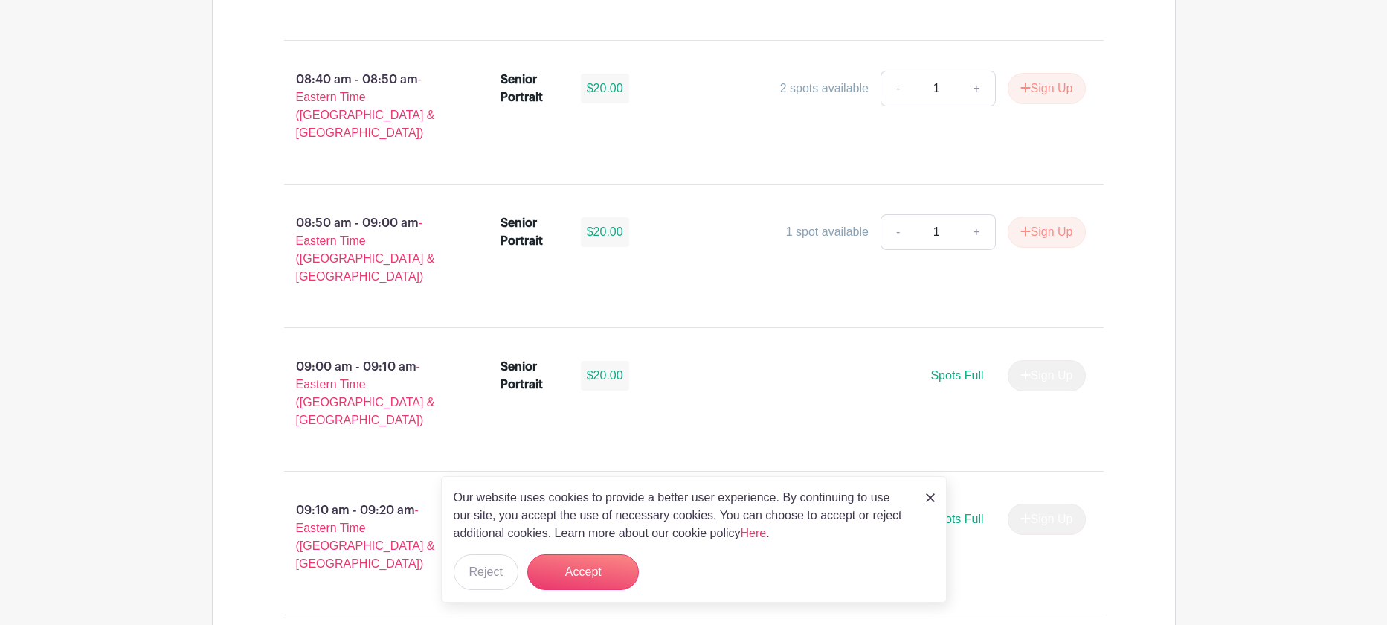
scroll to position [1613, 0]
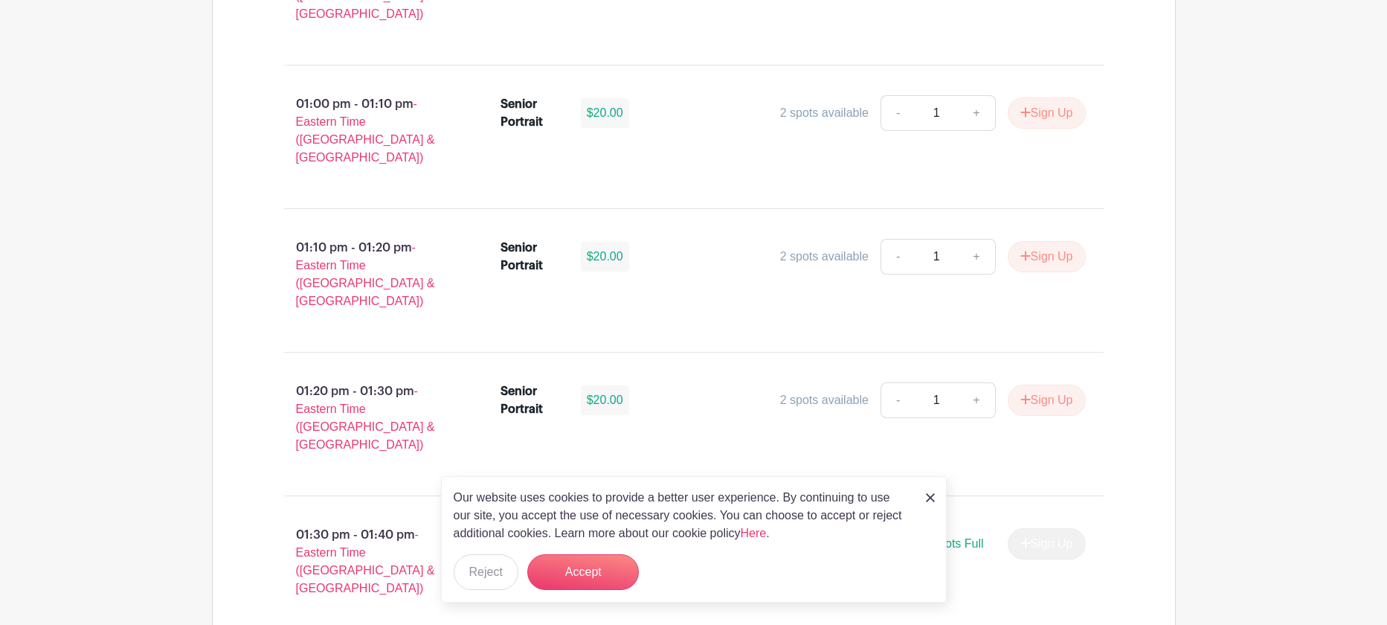
scroll to position [5181, 0]
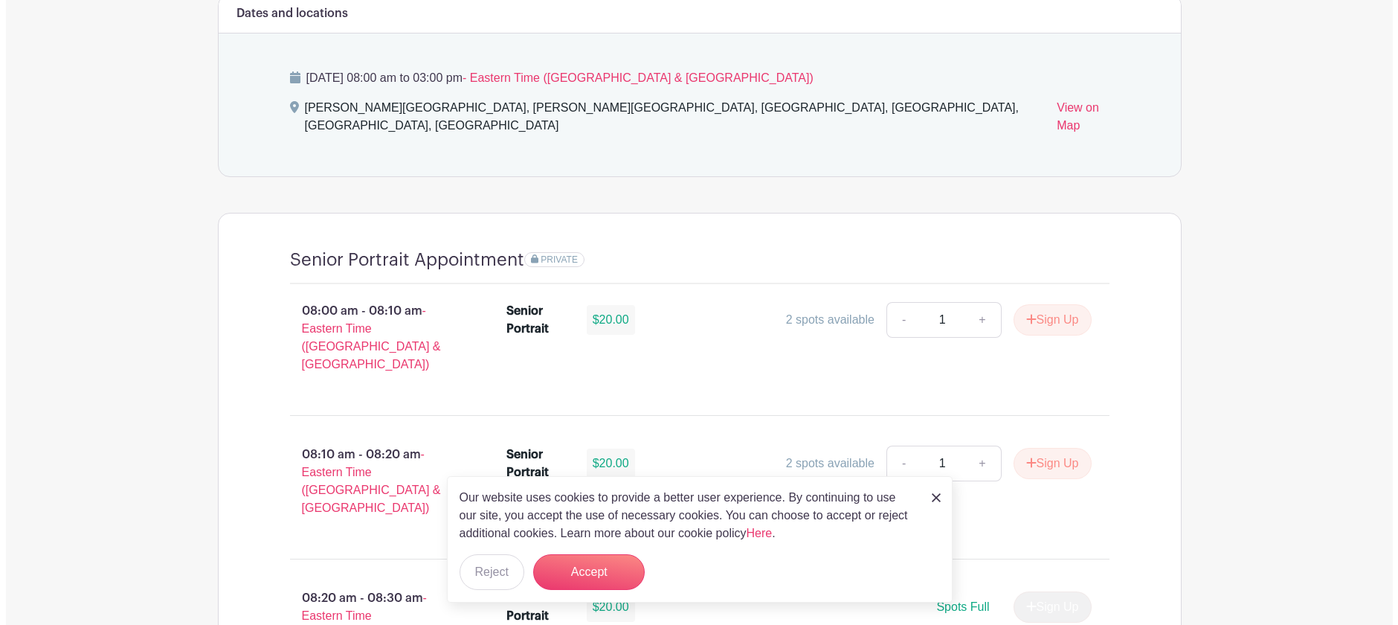
scroll to position [810, 0]
click at [1069, 301] on button "Sign Up" at bounding box center [1046, 316] width 78 height 31
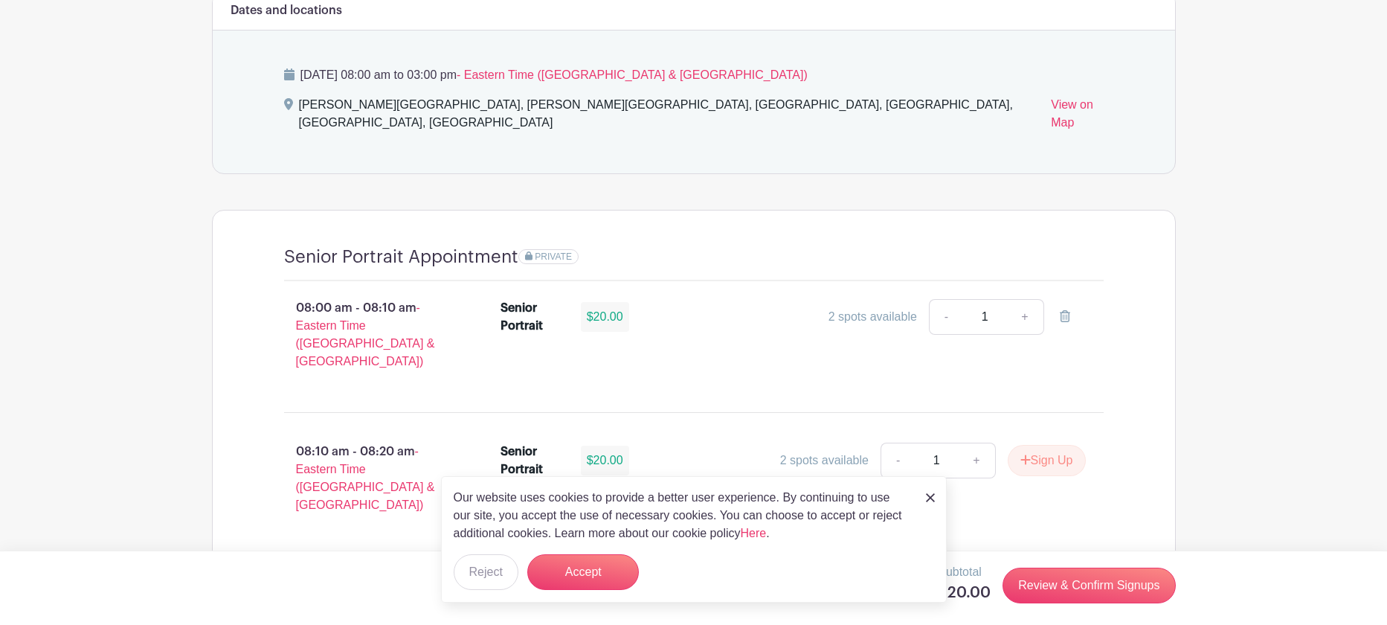
click at [929, 494] on img at bounding box center [930, 497] width 9 height 9
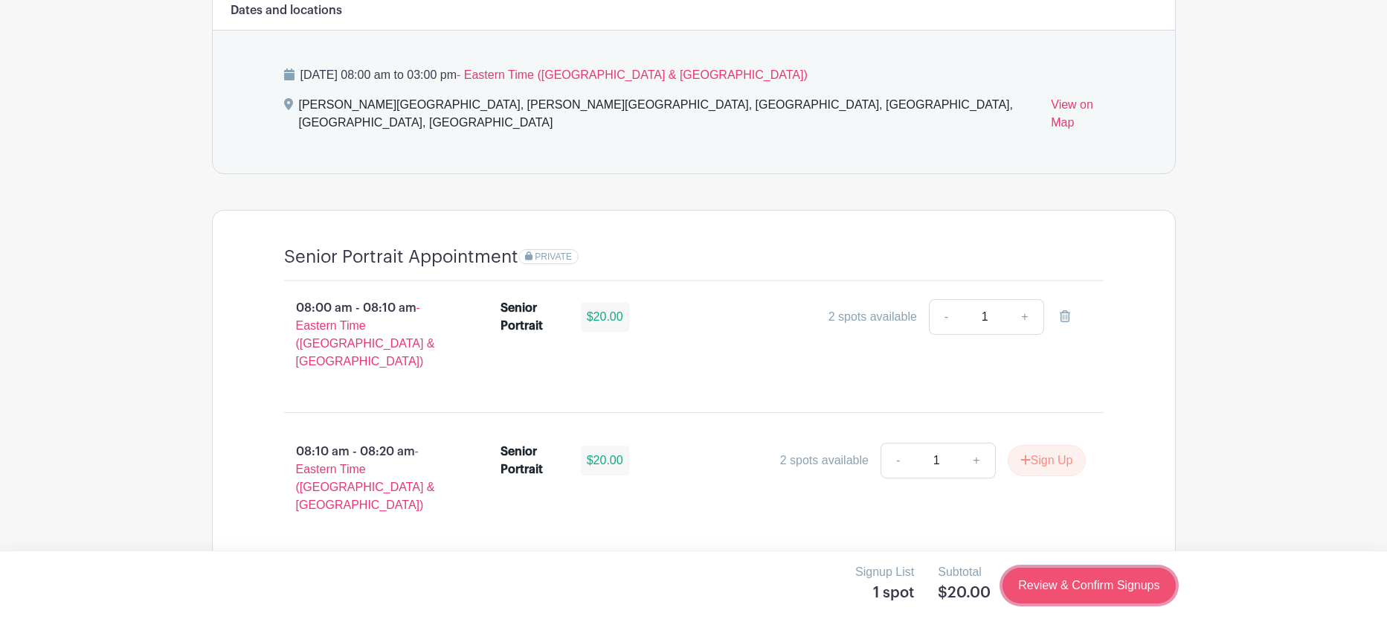
click at [1111, 590] on link "Review & Confirm Signups" at bounding box center [1088, 585] width 172 height 36
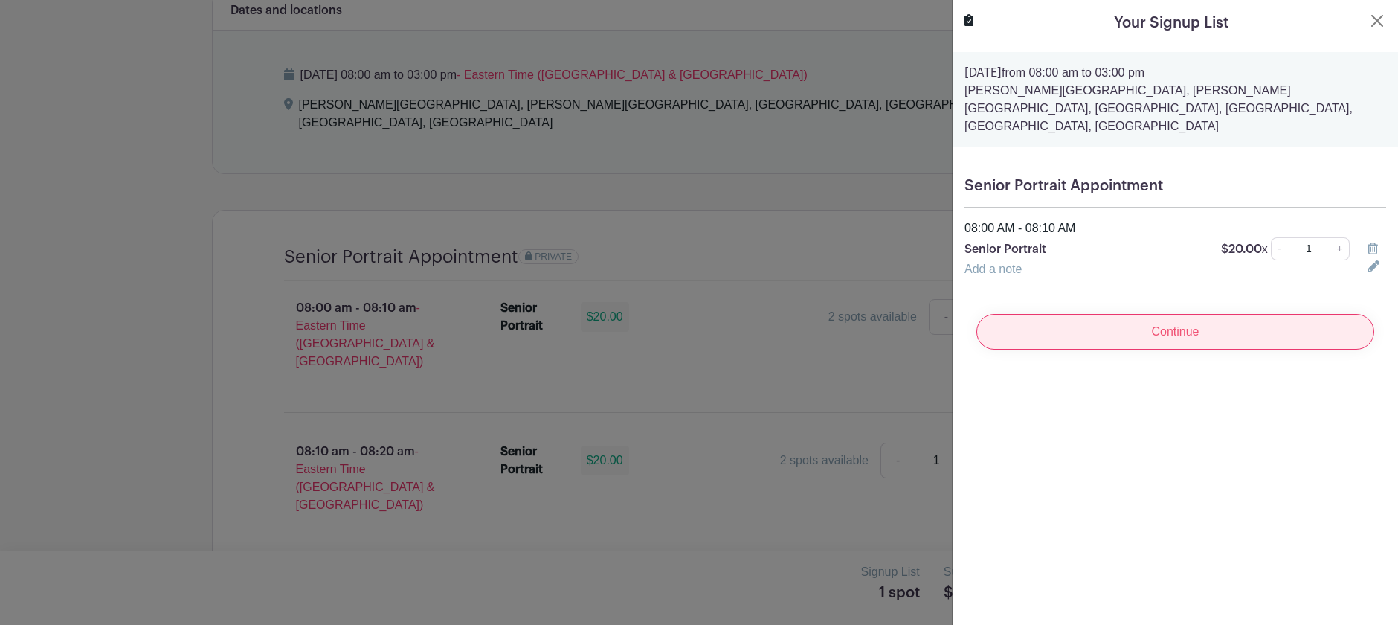
click at [1113, 314] on input "Continue" at bounding box center [1175, 332] width 398 height 36
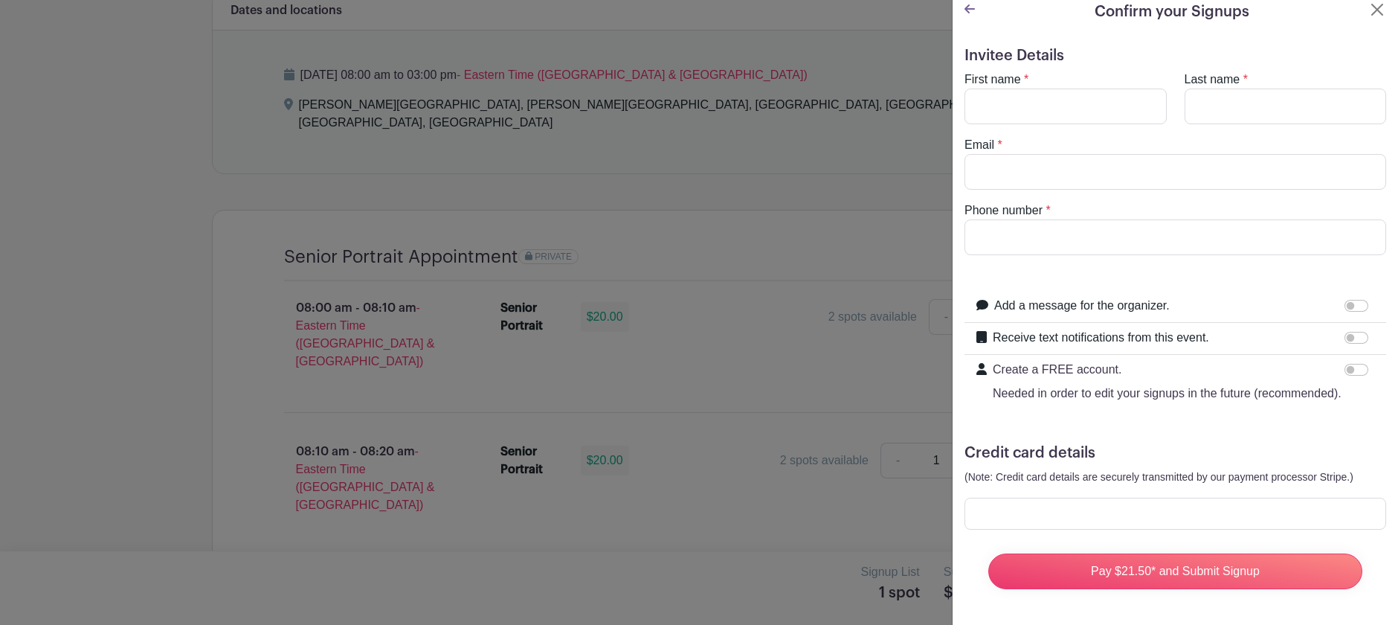
scroll to position [0, 0]
